Goal: Register for event/course

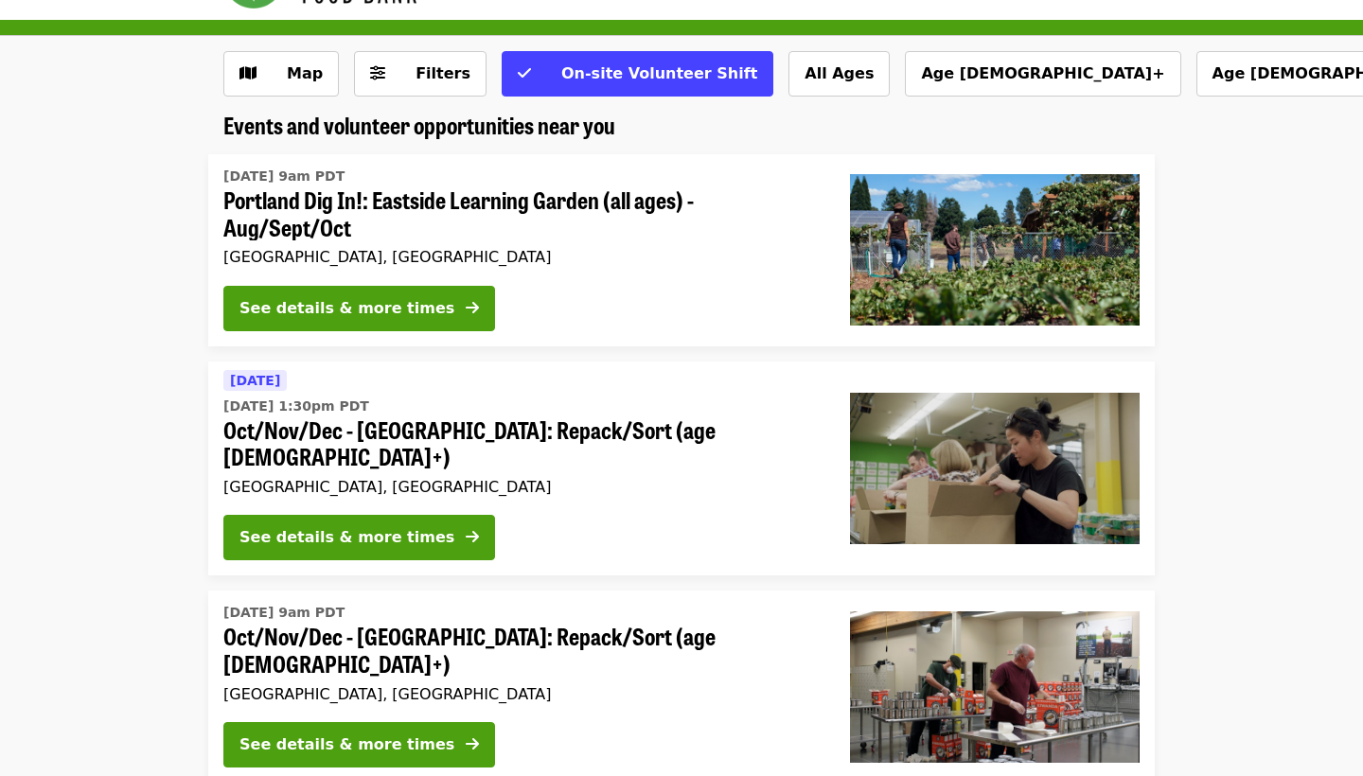
scroll to position [76, 0]
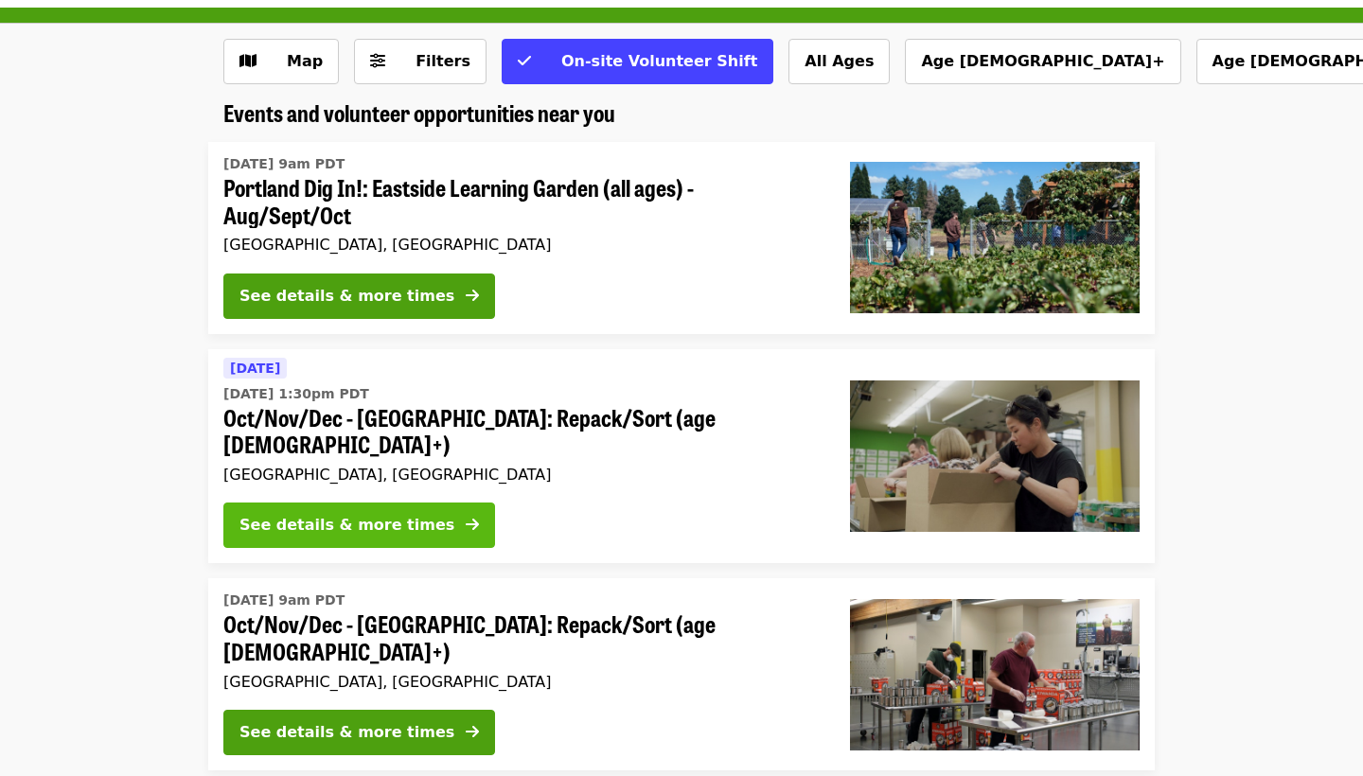
click at [384, 514] on div "See details & more times" at bounding box center [346, 525] width 215 height 23
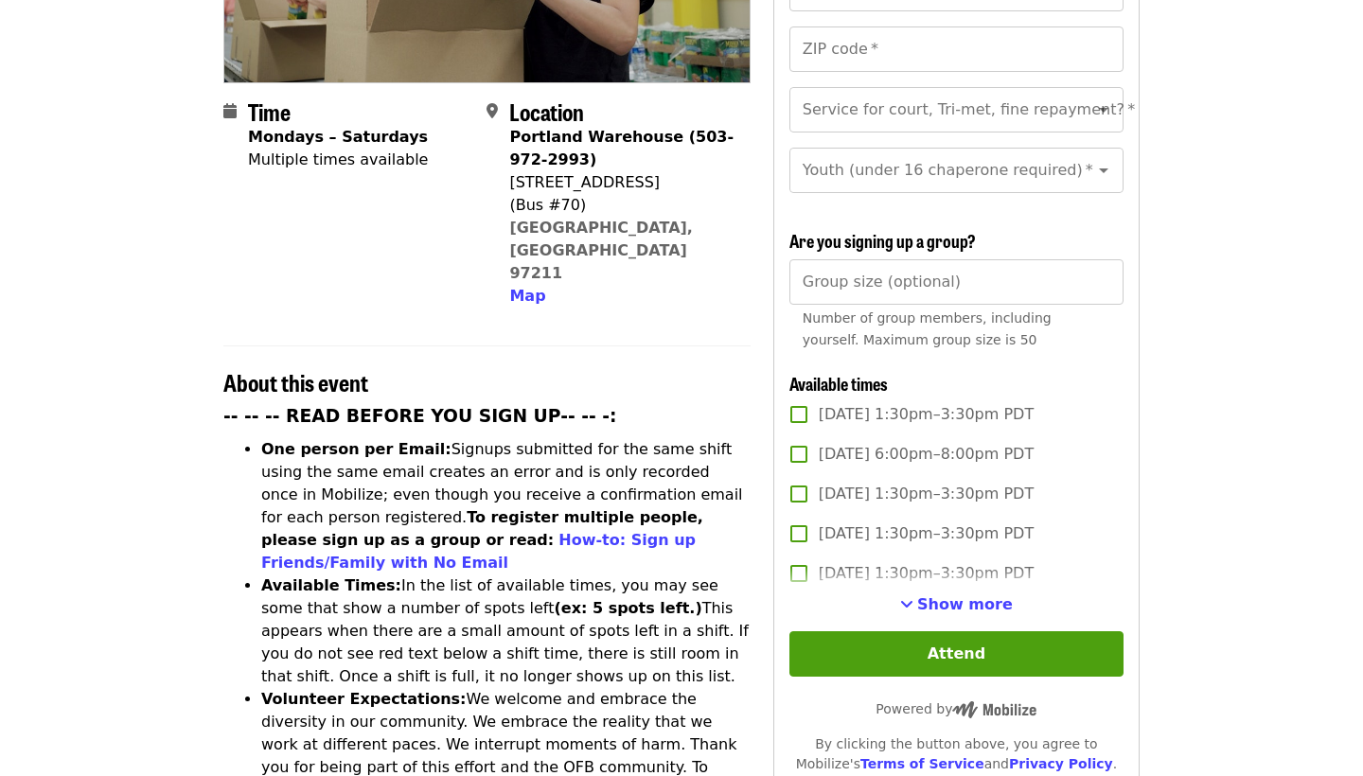
scroll to position [421, 0]
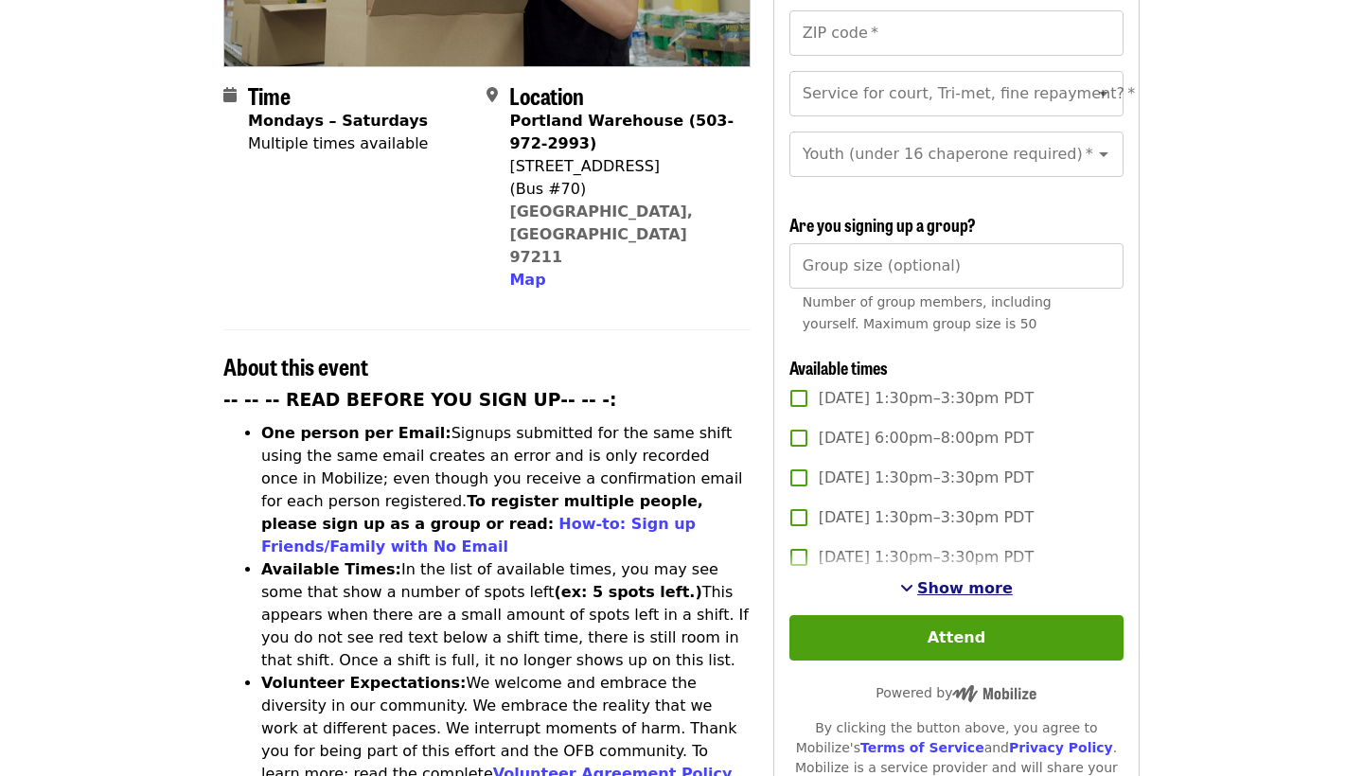
click at [939, 579] on span "Show more" at bounding box center [965, 588] width 96 height 18
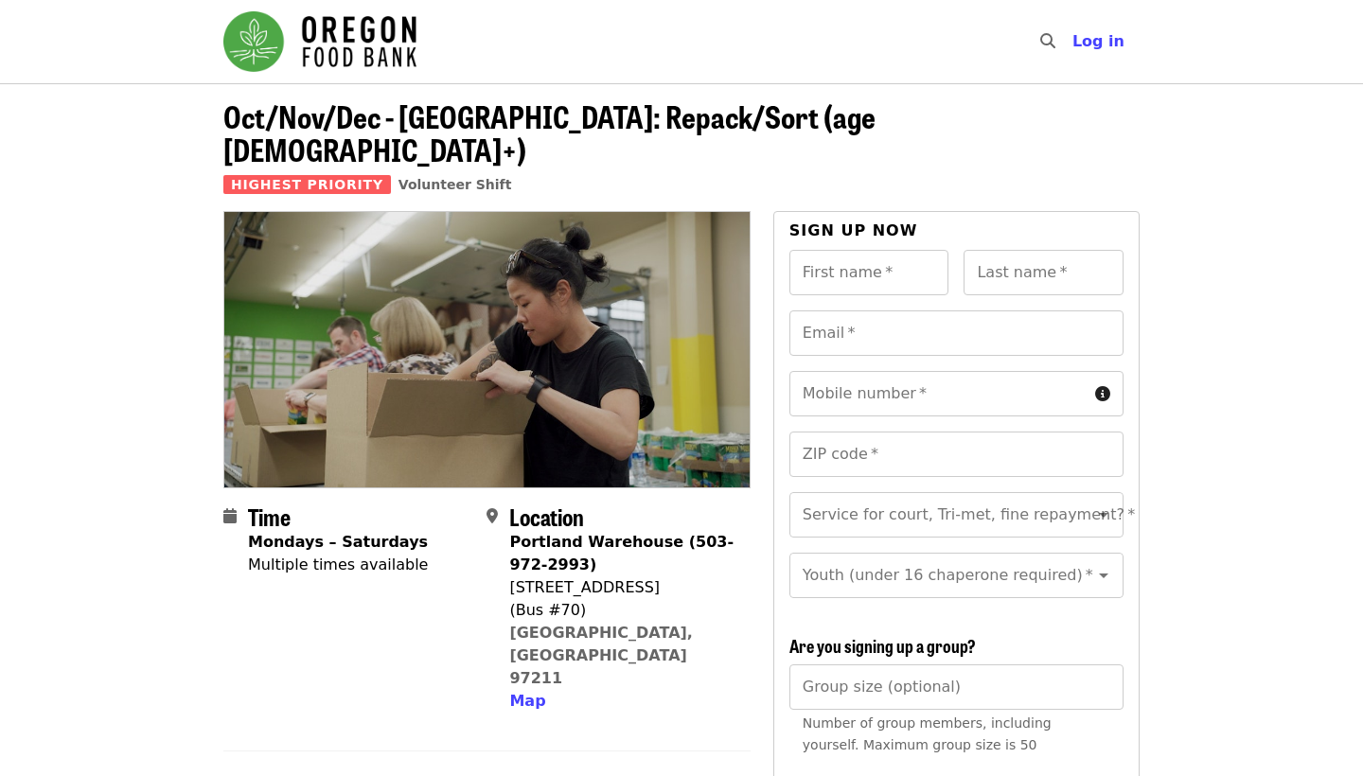
scroll to position [0, 0]
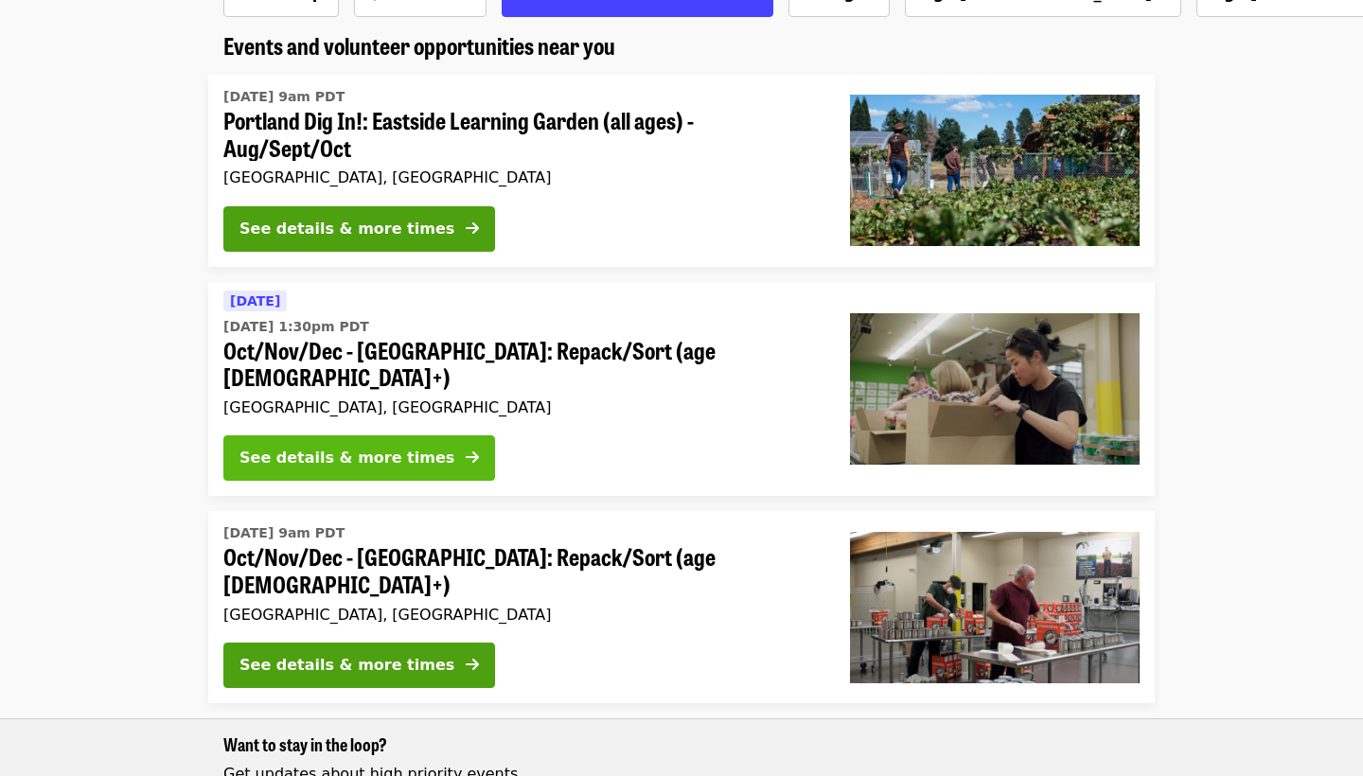
scroll to position [205, 0]
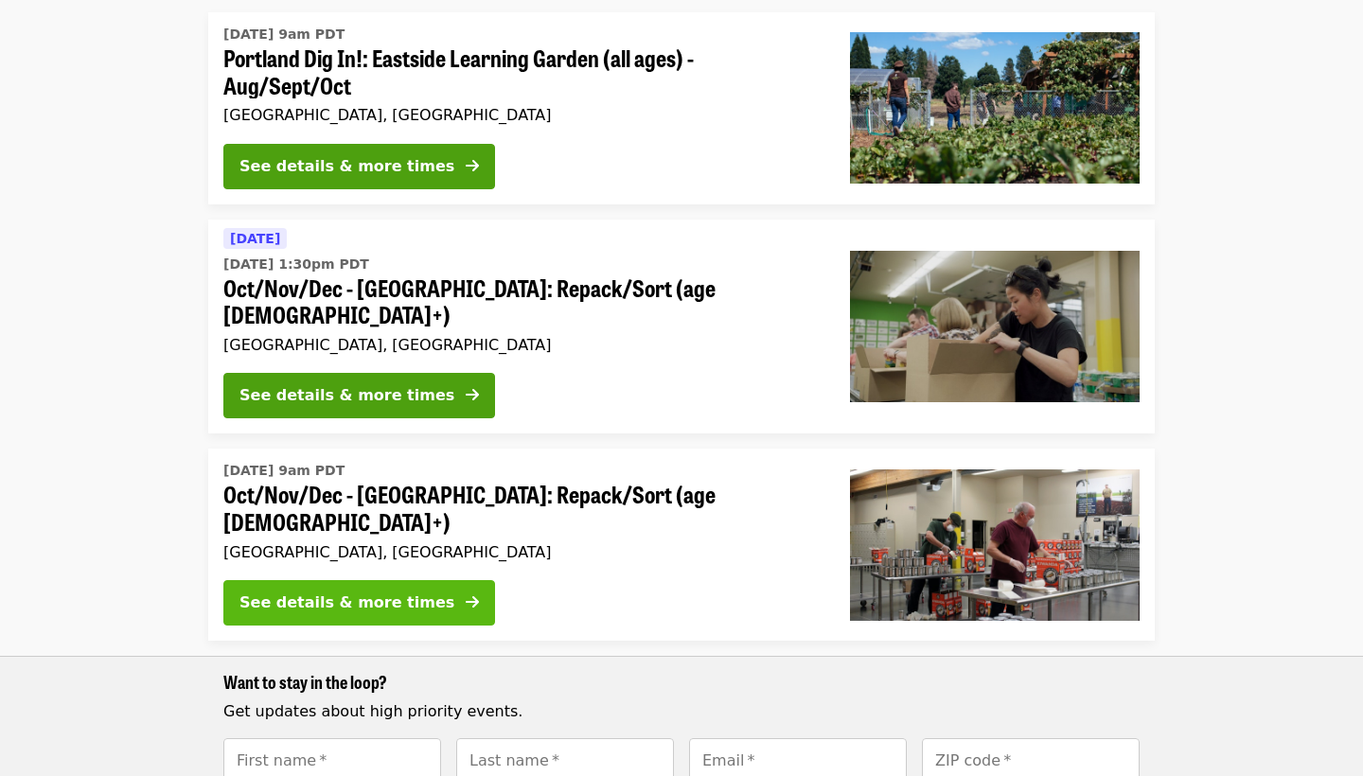
click at [367, 591] on div "See details & more times" at bounding box center [346, 602] width 215 height 23
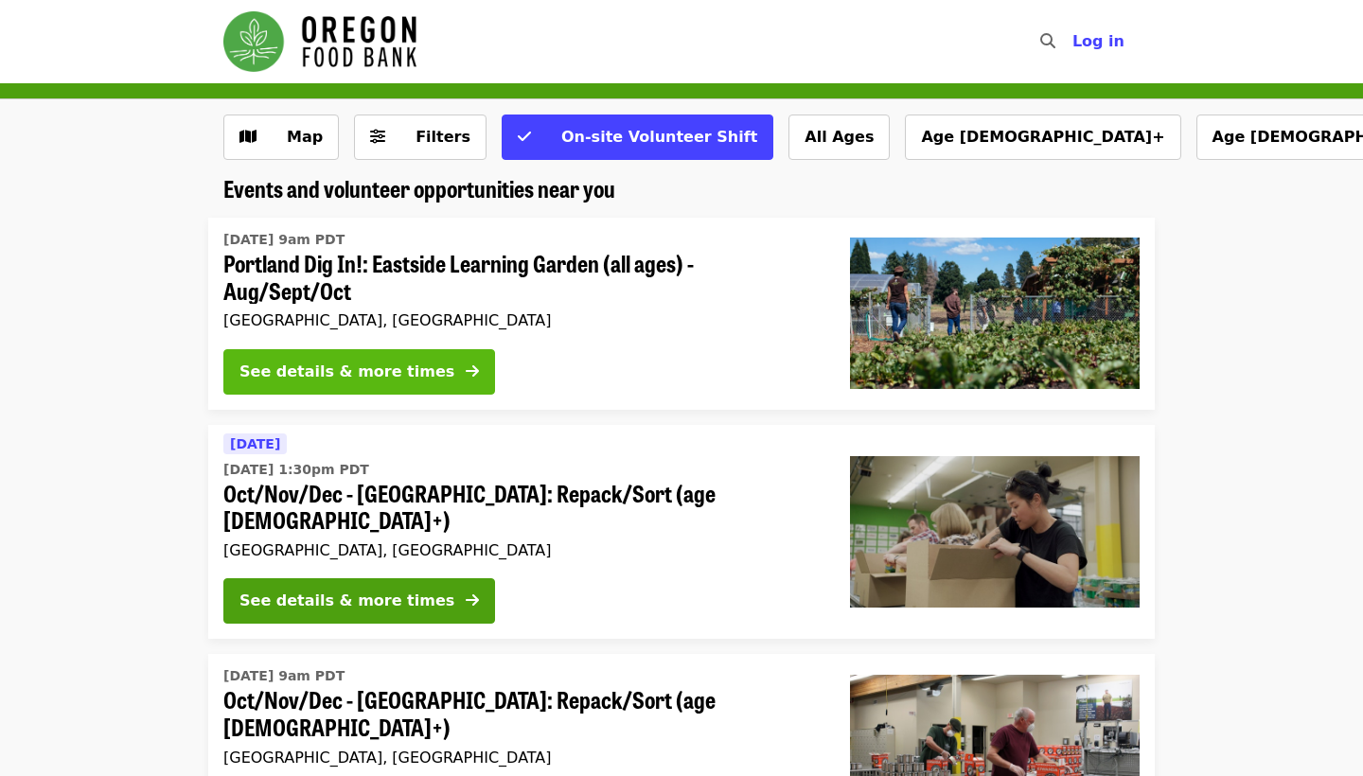
click at [341, 371] on div "See details & more times" at bounding box center [346, 371] width 215 height 23
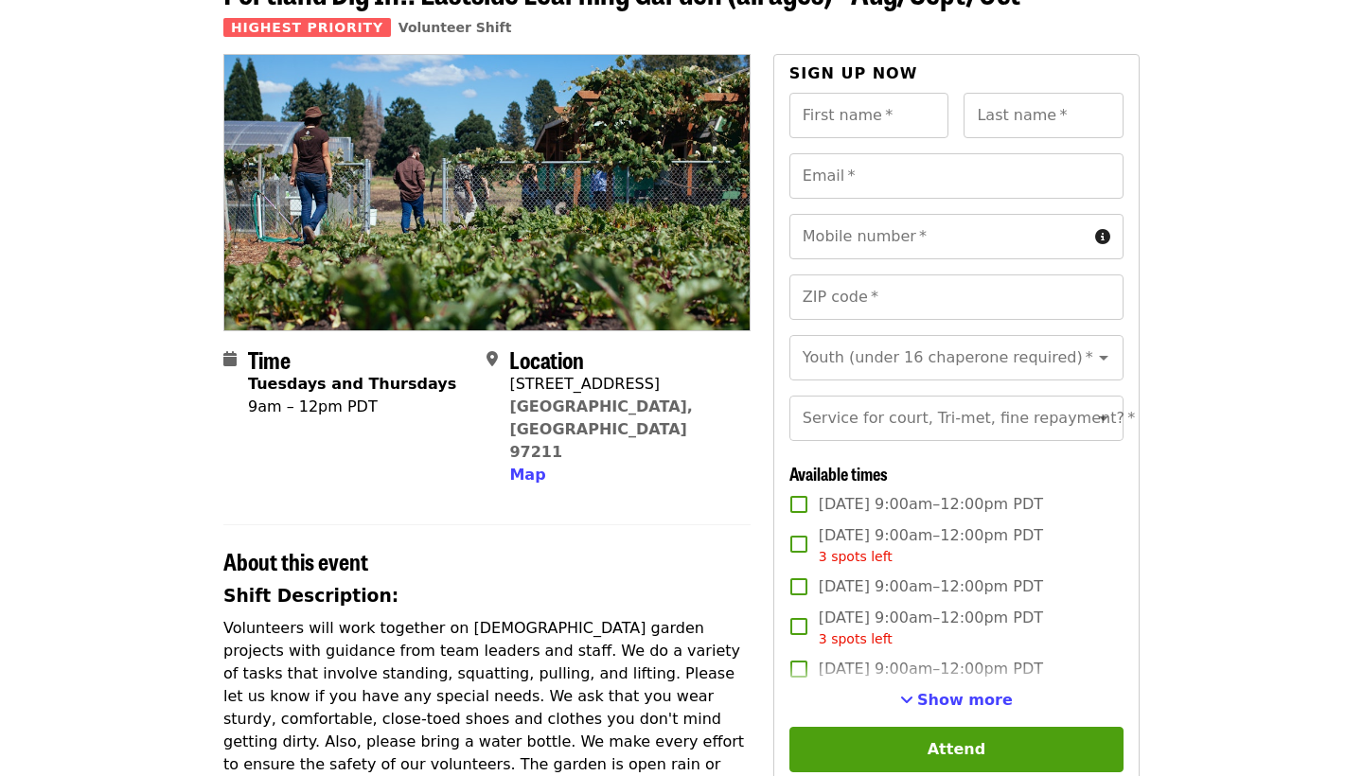
scroll to position [125, 0]
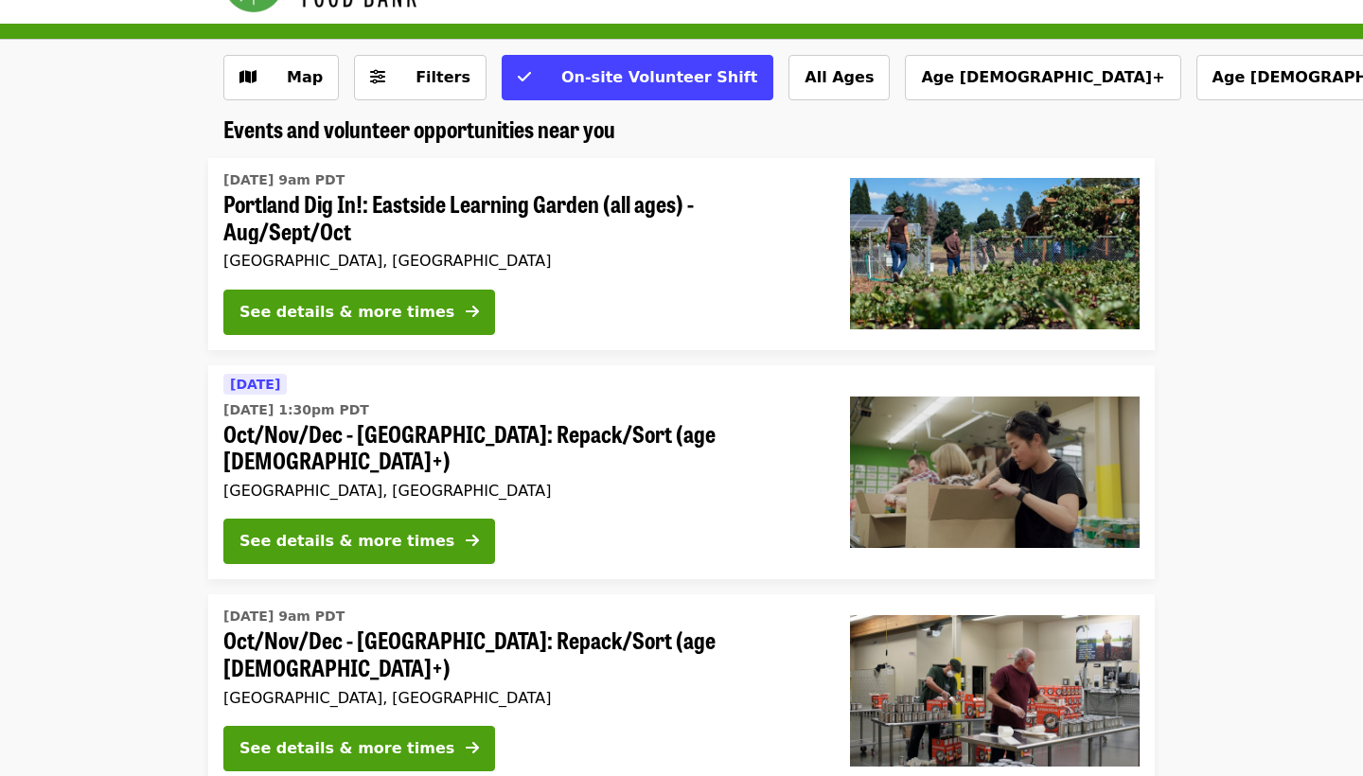
scroll to position [77, 0]
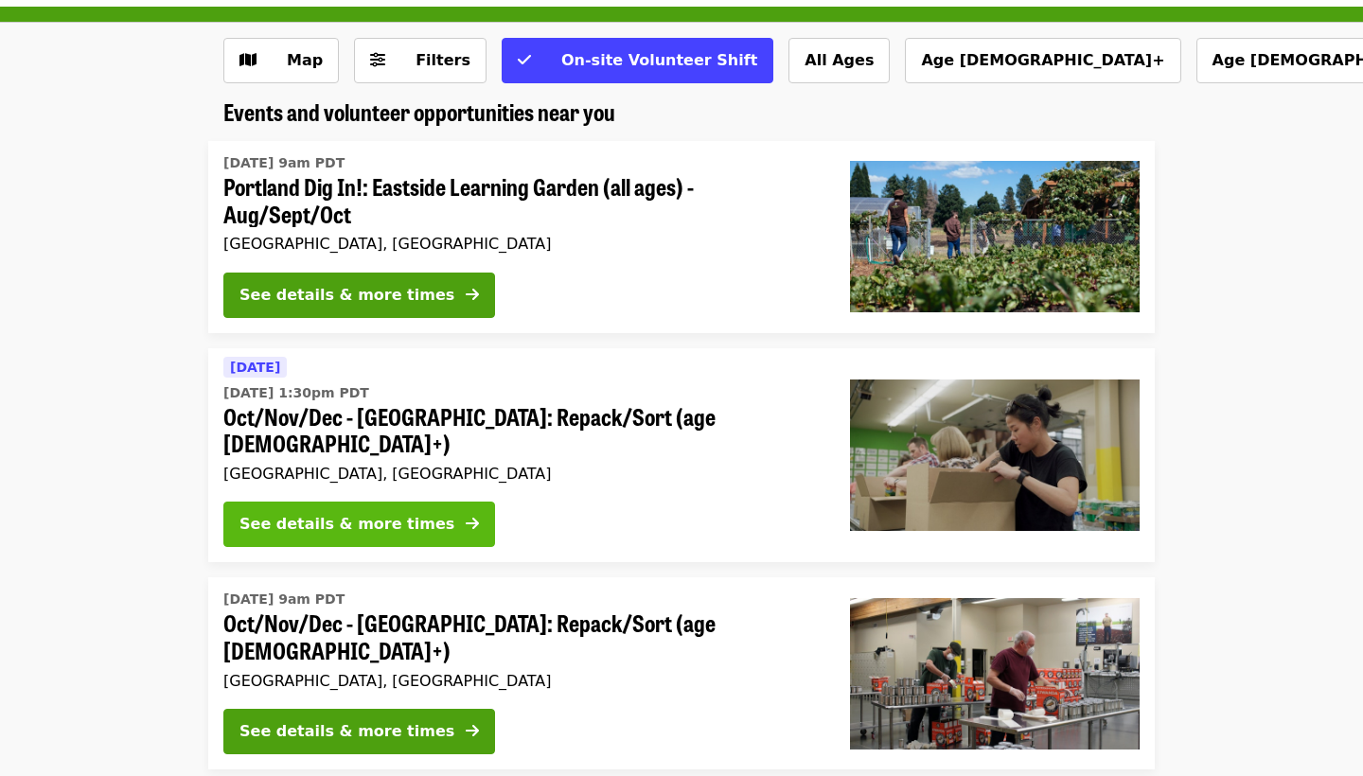
click at [343, 513] on div "See details & more times" at bounding box center [346, 524] width 215 height 23
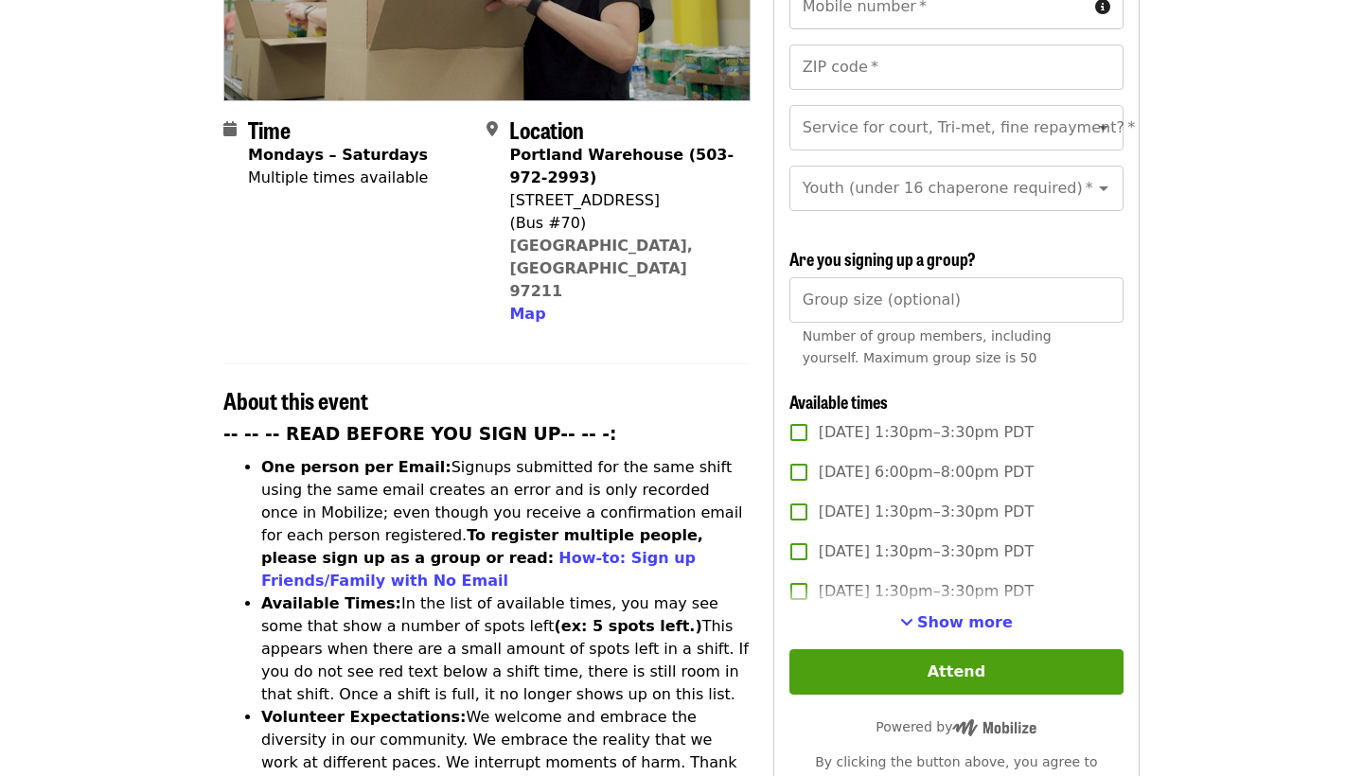
scroll to position [395, 0]
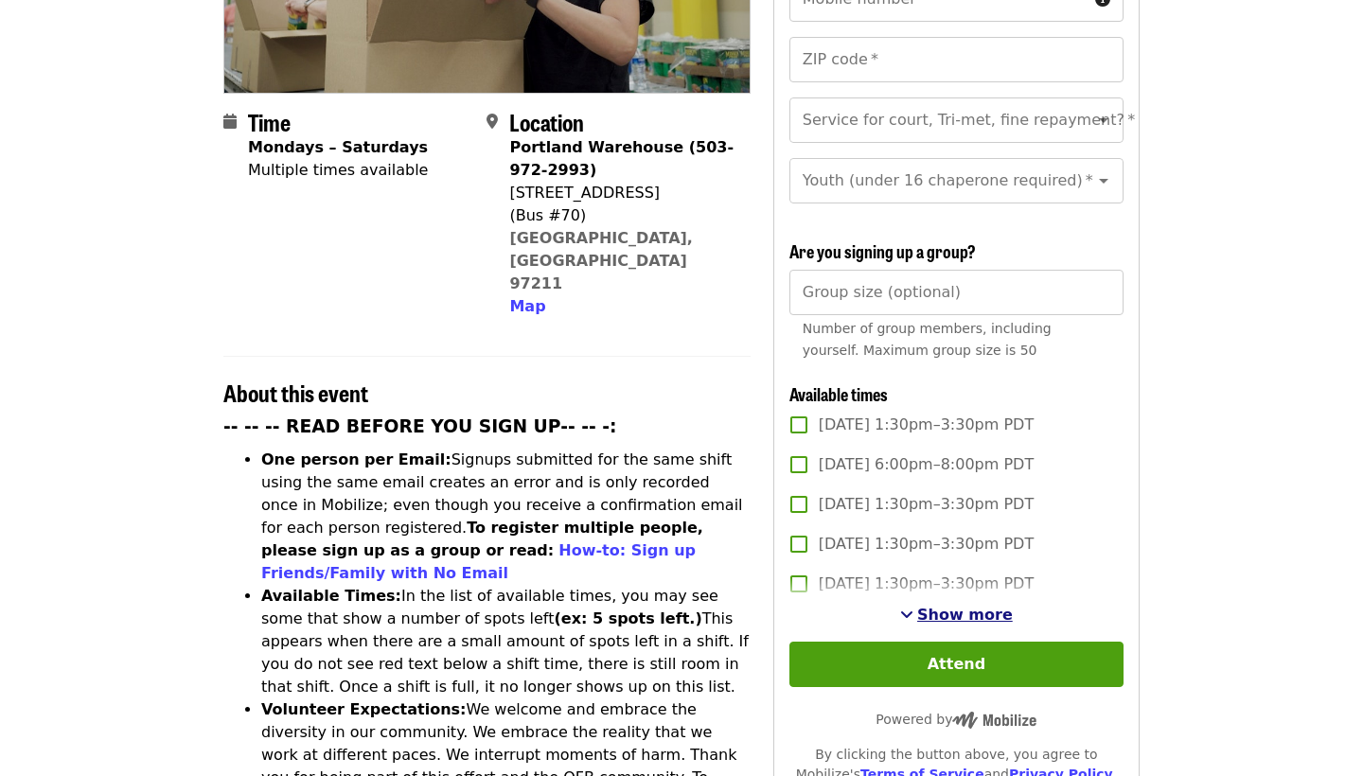
click at [946, 606] on span "Show more" at bounding box center [965, 615] width 96 height 18
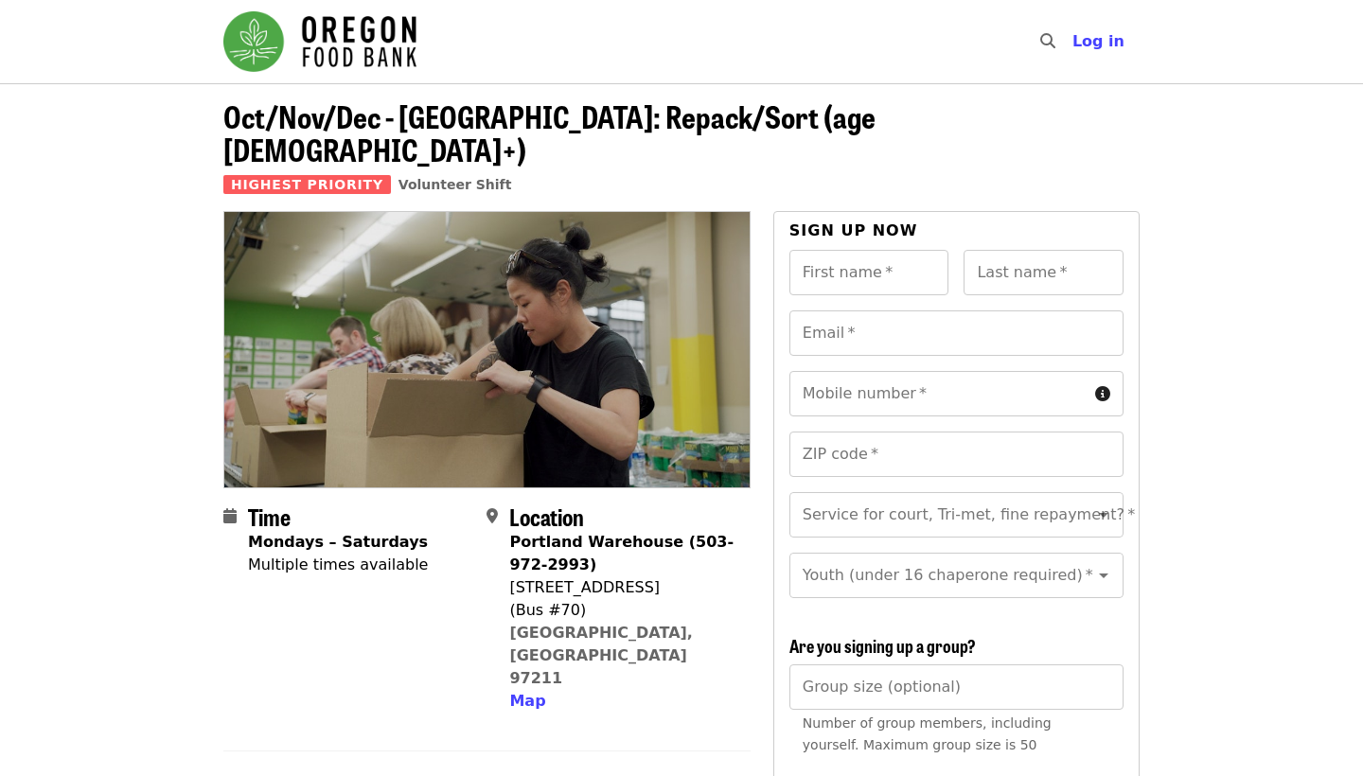
scroll to position [0, 0]
